Goal: Transaction & Acquisition: Purchase product/service

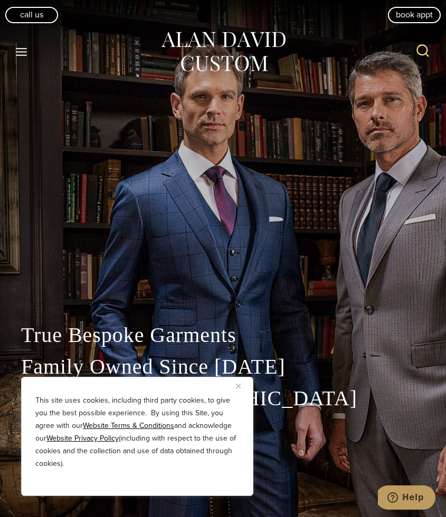
click at [235, 386] on div "This site uses cookies, including third party cookies, to give you the best pos…" at bounding box center [137, 436] width 232 height 119
click at [242, 382] on button "Close" at bounding box center [242, 386] width 13 height 13
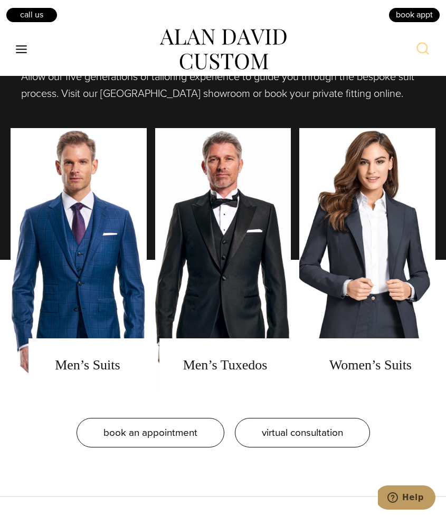
scroll to position [846, 0]
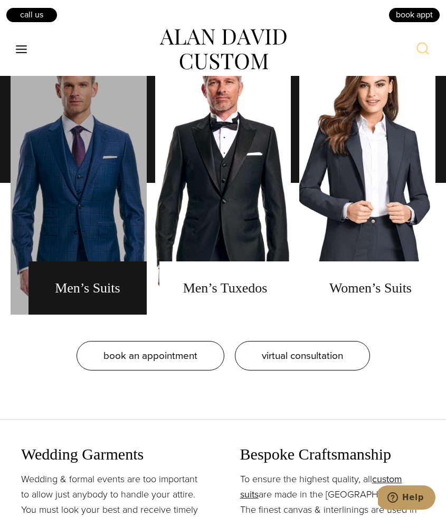
click at [110, 269] on link "men's suits" at bounding box center [79, 183] width 136 height 264
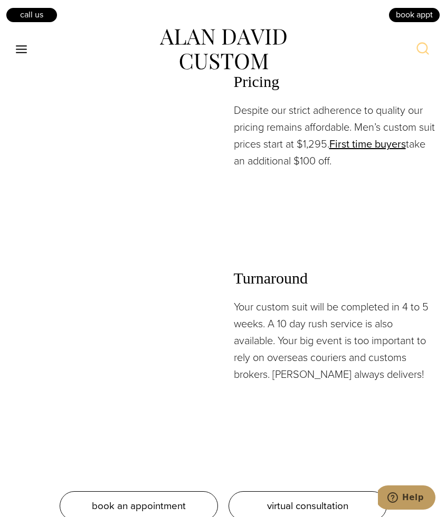
scroll to position [1612, 0]
